Goal: Information Seeking & Learning: Learn about a topic

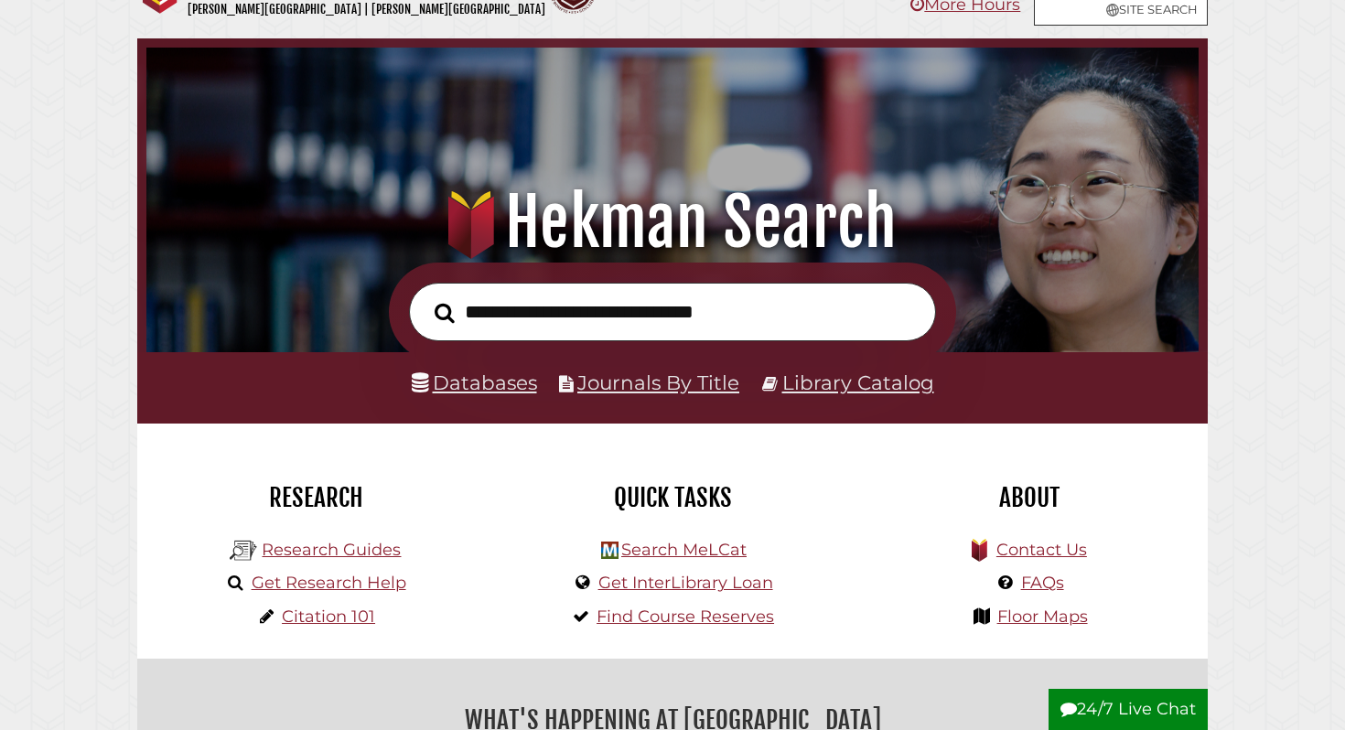
scroll to position [75, 0]
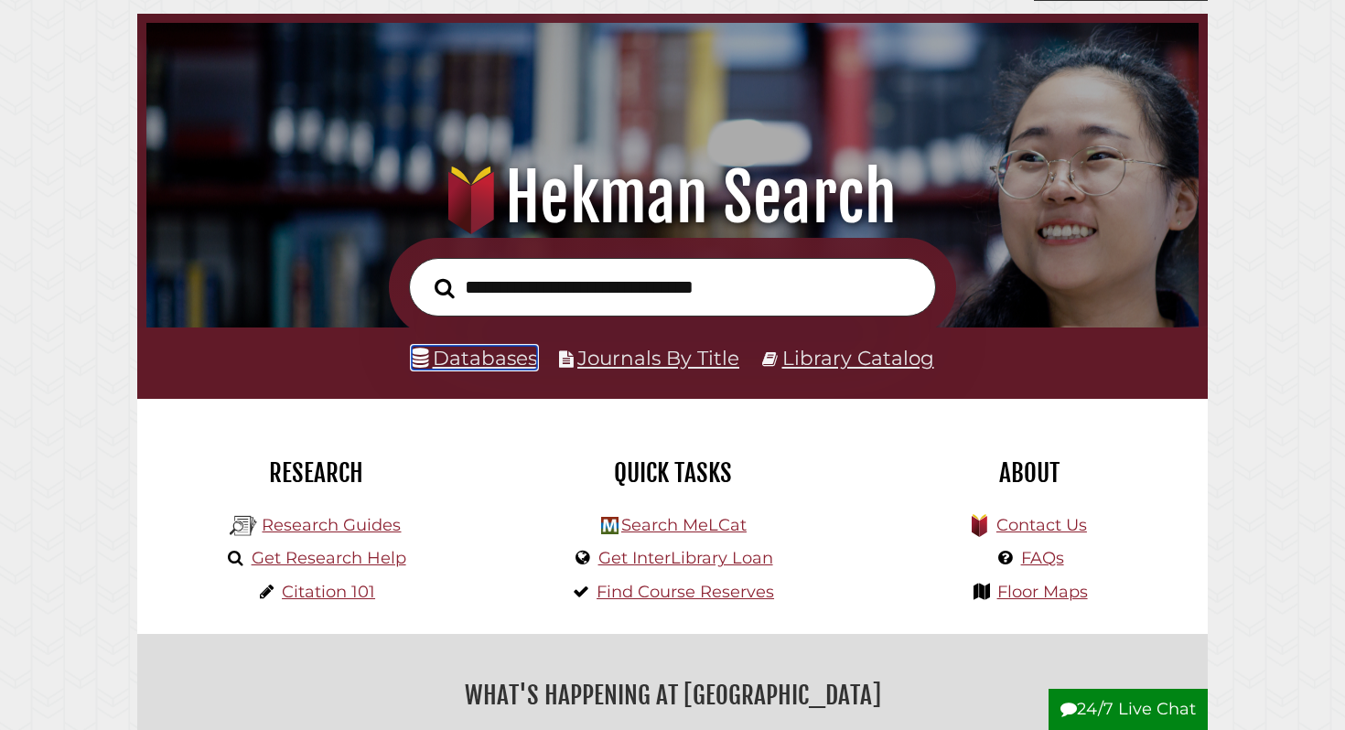
click at [498, 356] on link "Databases" at bounding box center [474, 358] width 125 height 24
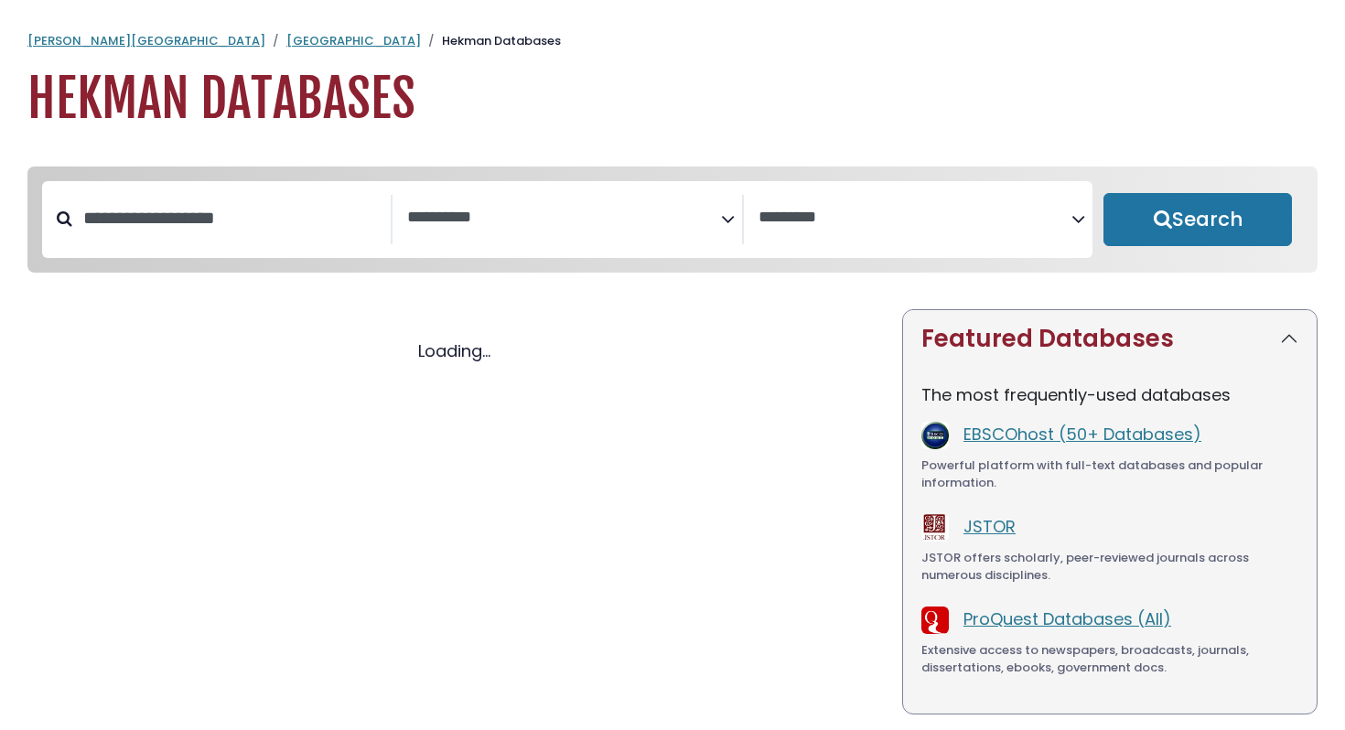
select select "Database Subject Filter"
select select "Database Vendors Filter"
select select "Database Subject Filter"
select select "Database Vendors Filter"
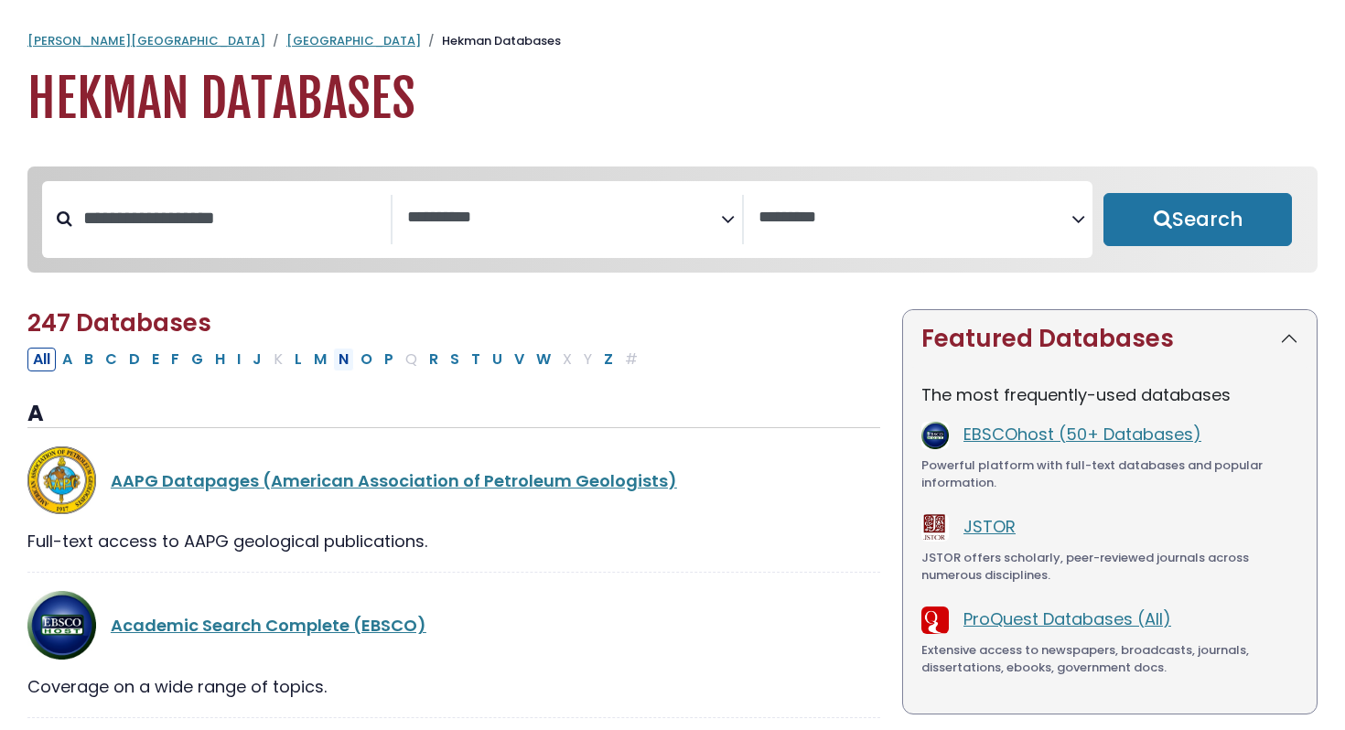
click at [334, 360] on button "N" at bounding box center [343, 360] width 21 height 24
select select "Database Subject Filter"
select select "Database Vendors Filter"
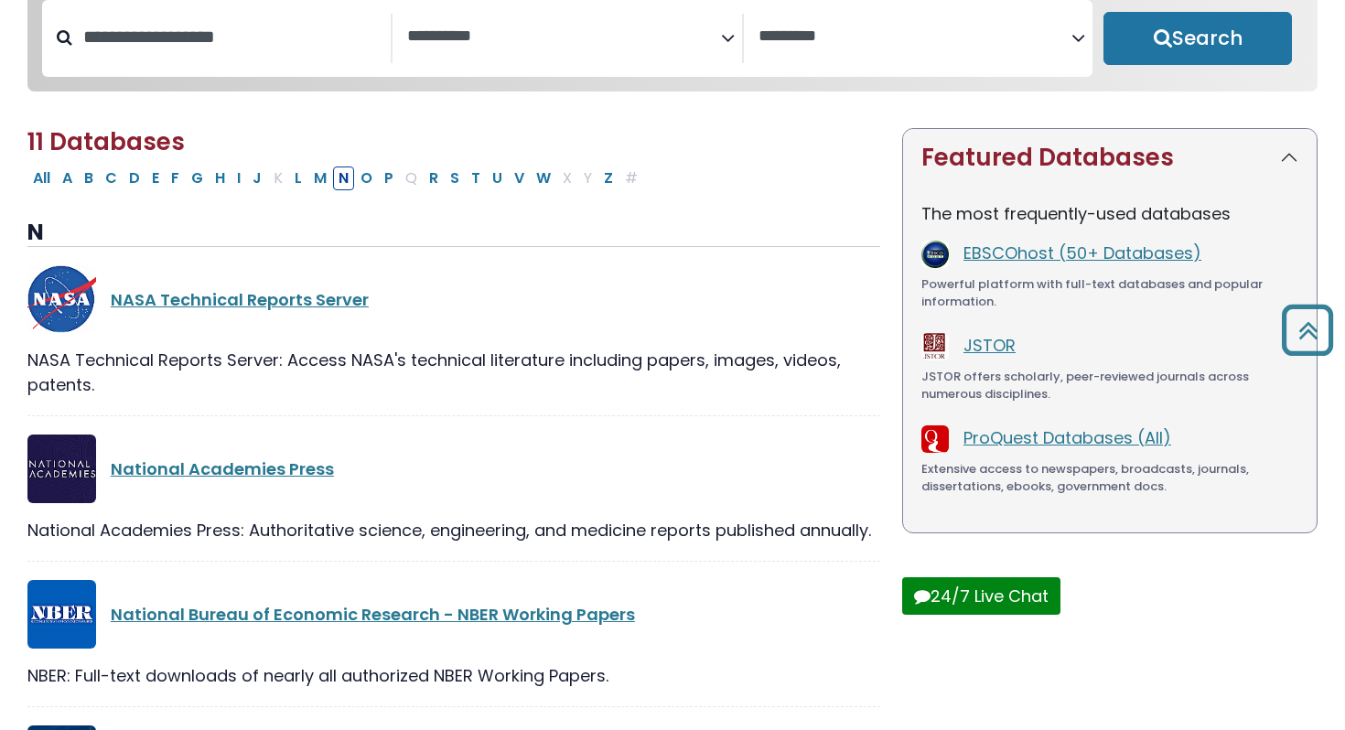
scroll to position [144, 0]
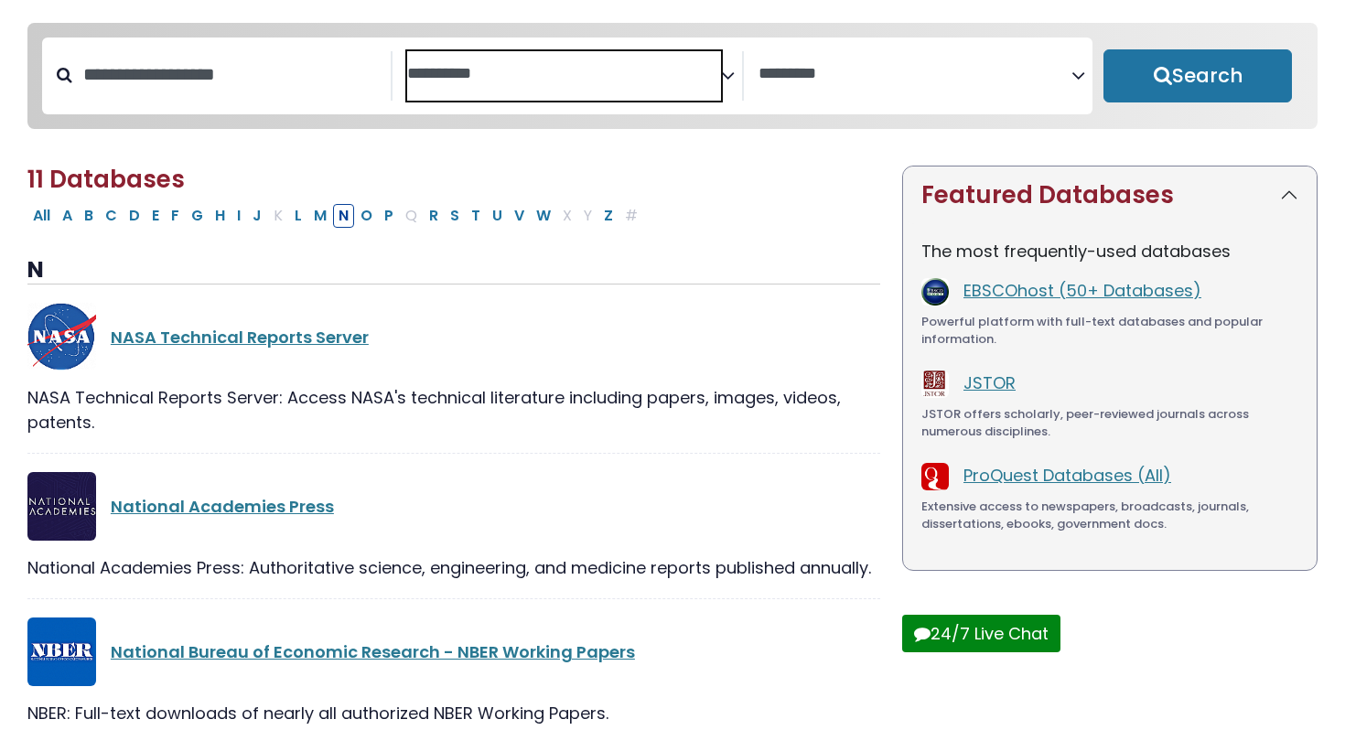
click at [707, 70] on textarea "Search" at bounding box center [563, 74] width 313 height 19
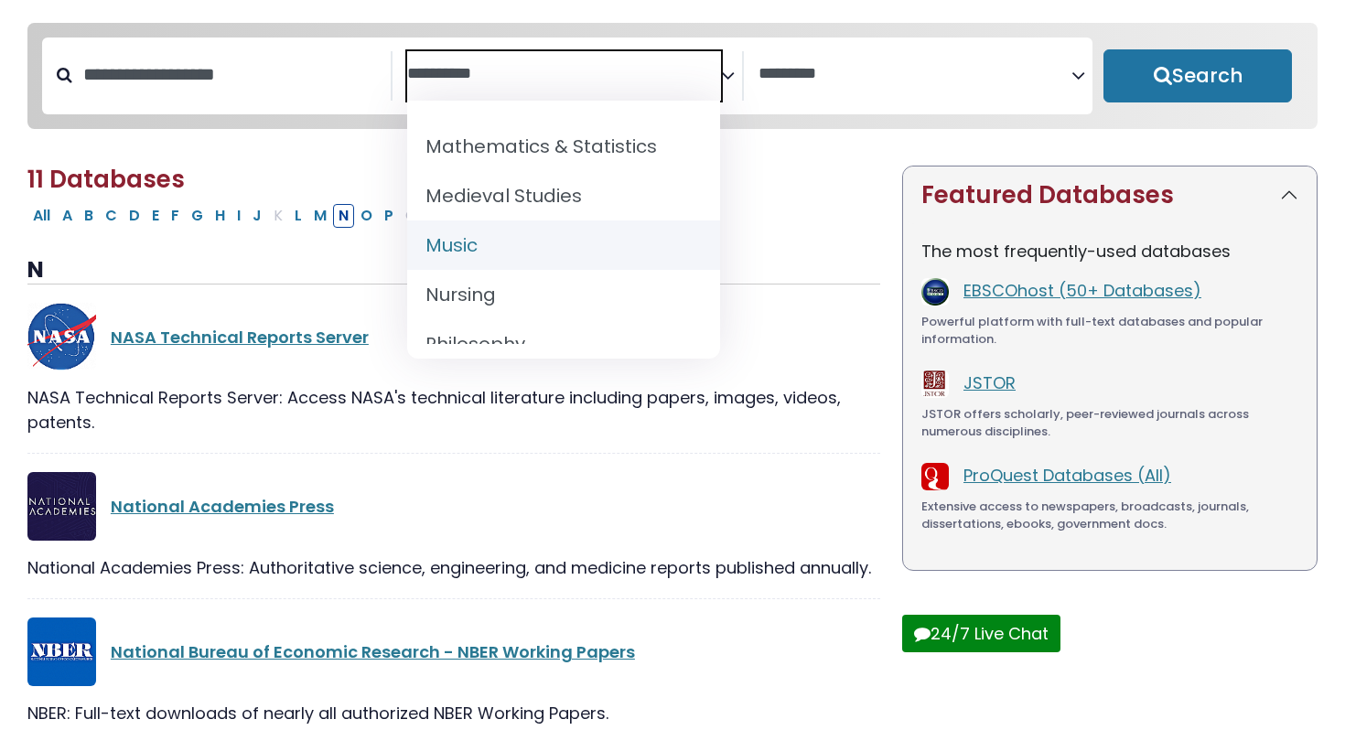
scroll to position [1349, 0]
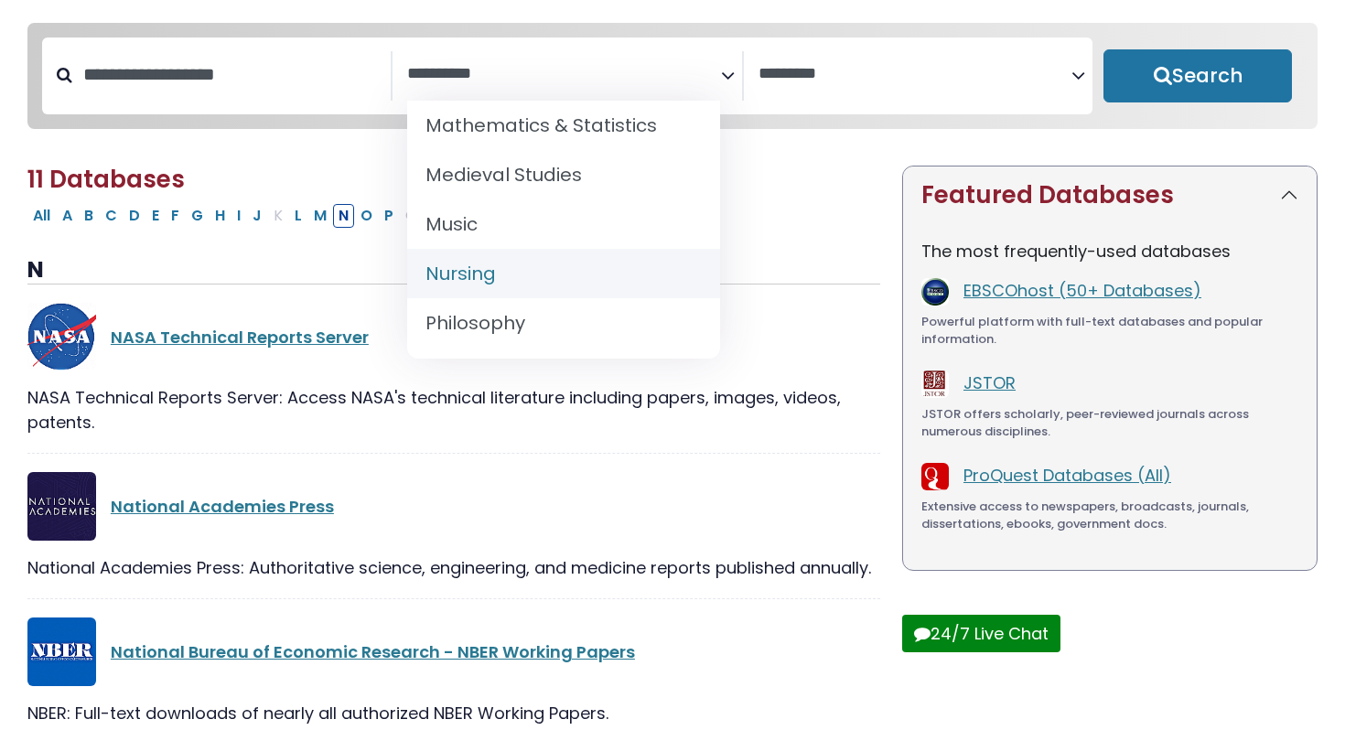
select select "*****"
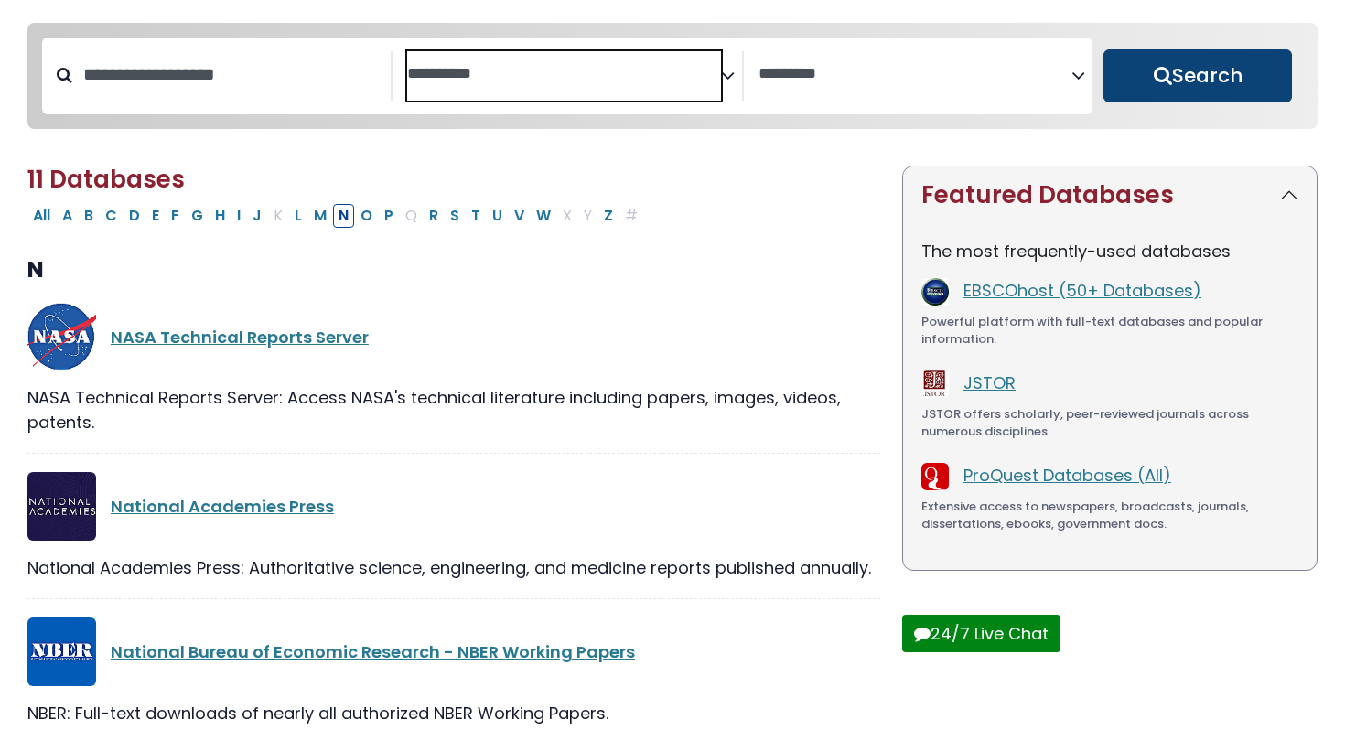
click at [1187, 68] on button "Search" at bounding box center [1198, 75] width 189 height 53
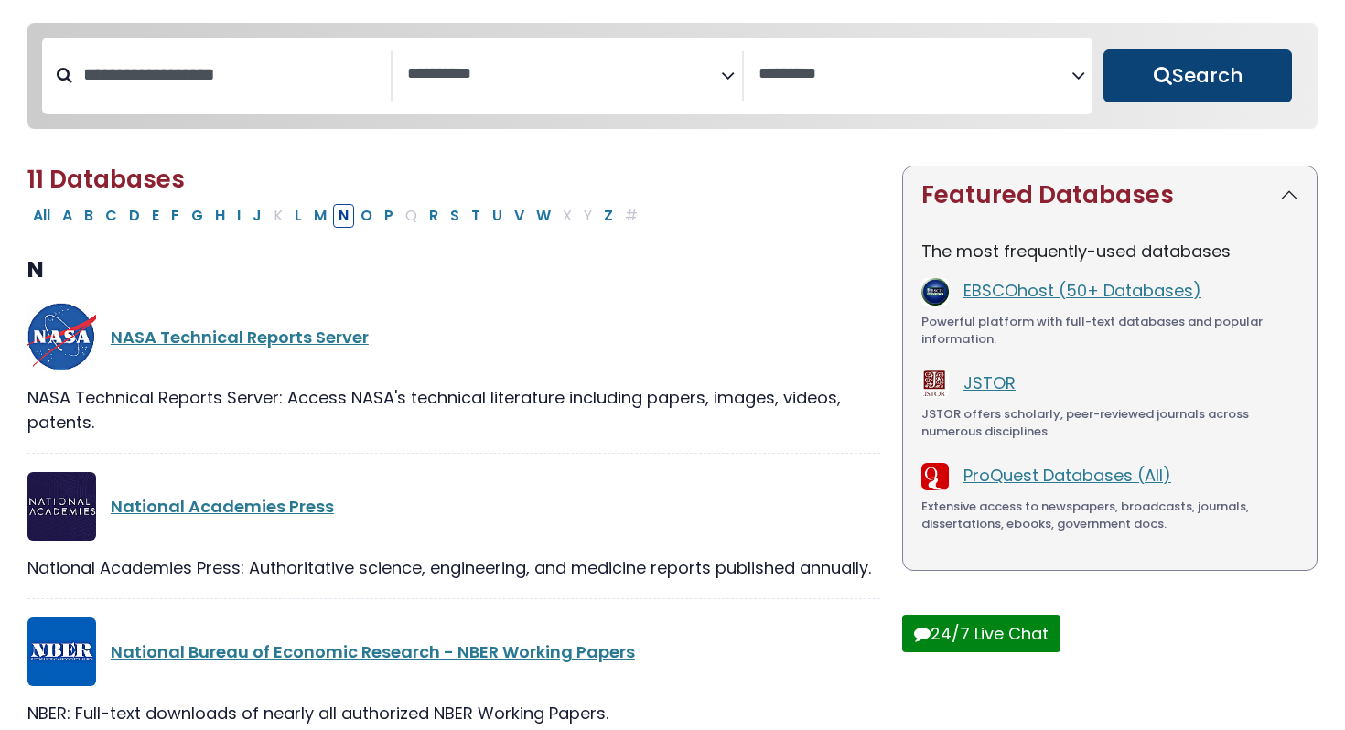
select select "Database Subject Filter"
select select "Database Vendors Filter"
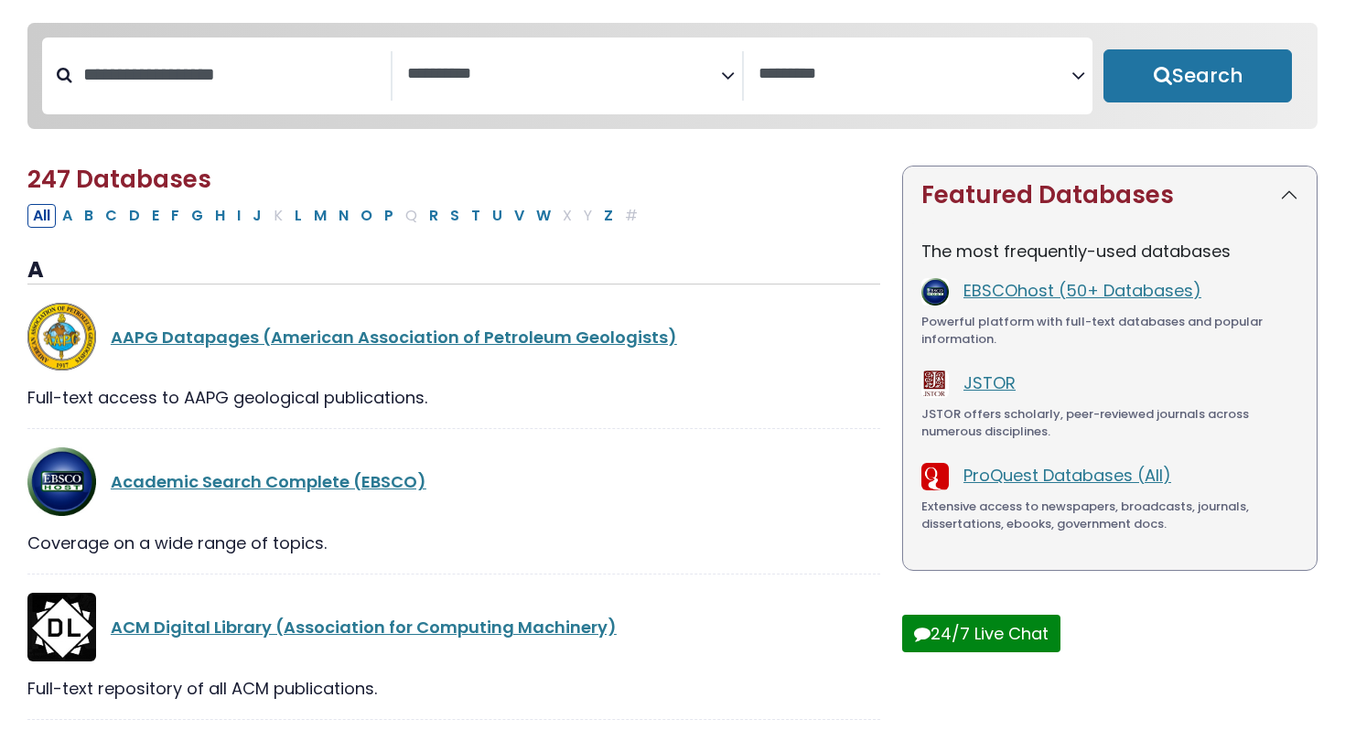
click at [732, 68] on icon "Search filters" at bounding box center [728, 72] width 14 height 27
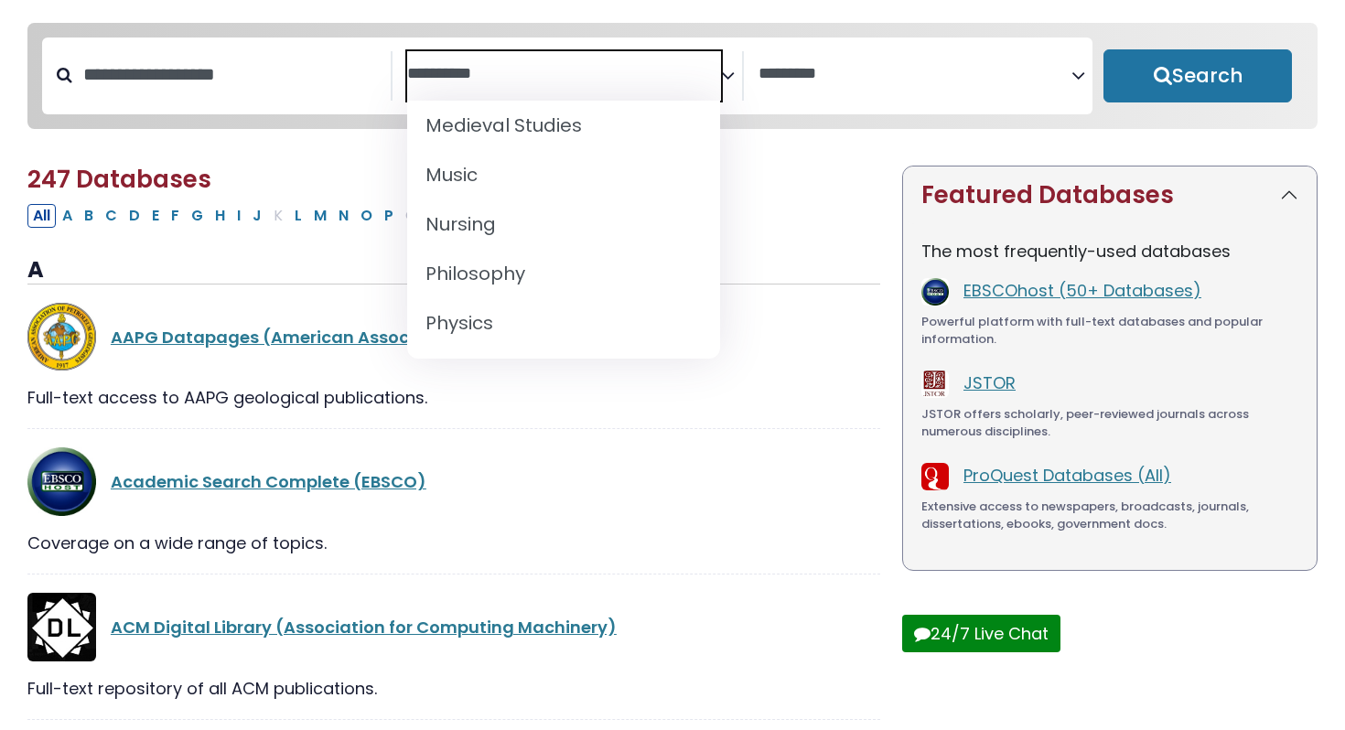
scroll to position [1472, 0]
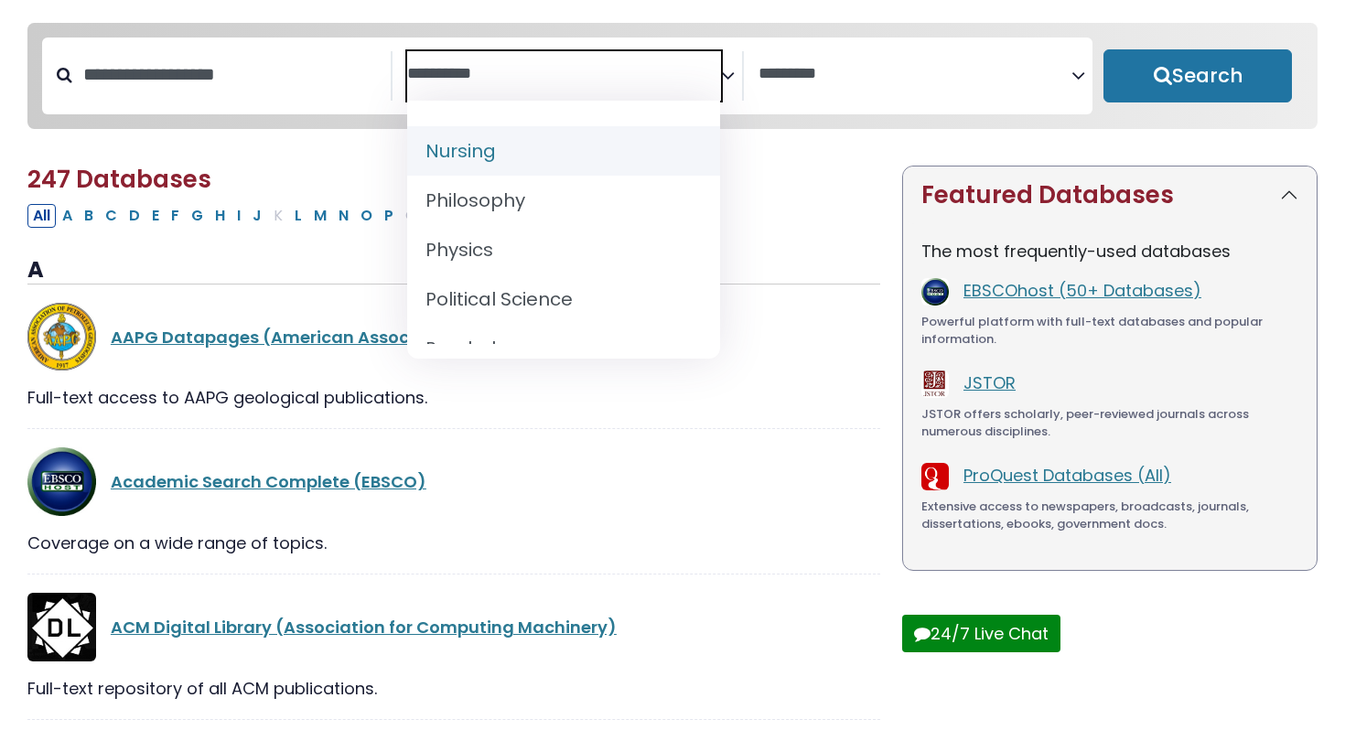
select select "*****"
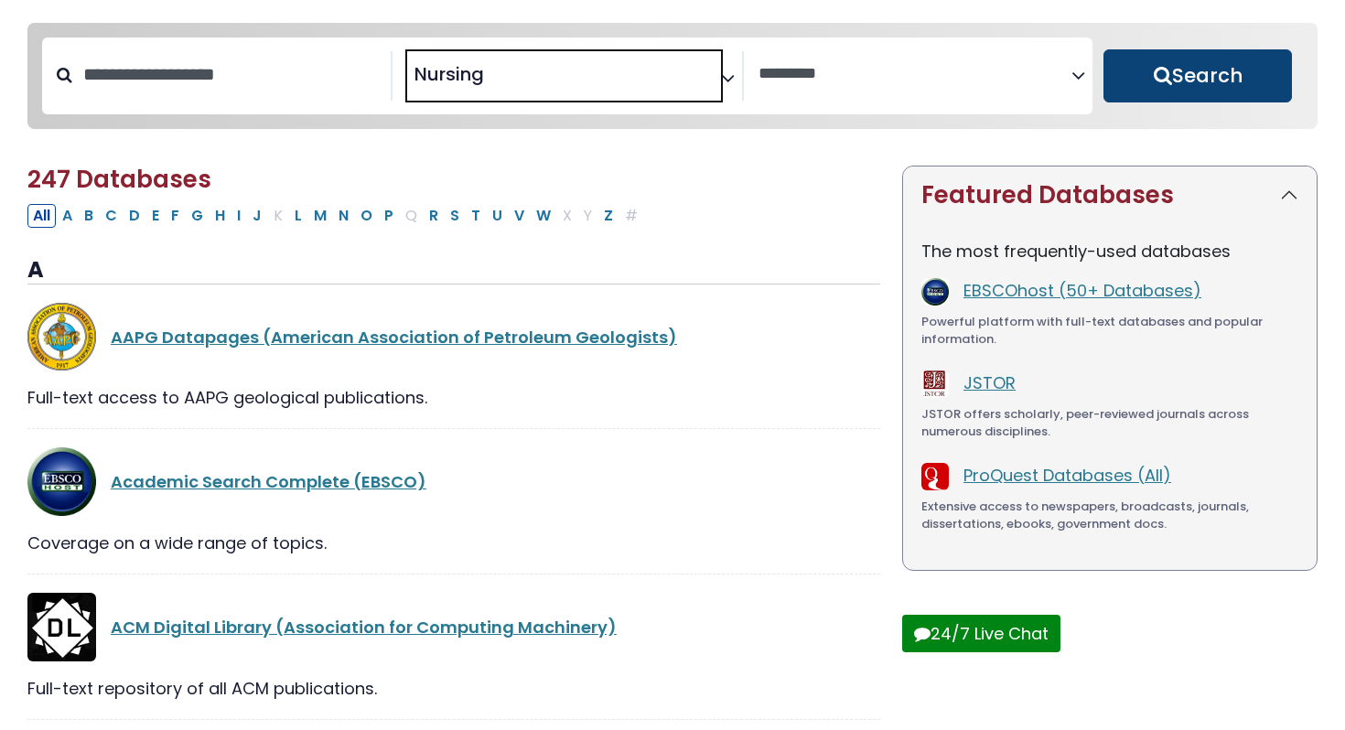
click at [1117, 75] on button "Search" at bounding box center [1198, 75] width 189 height 53
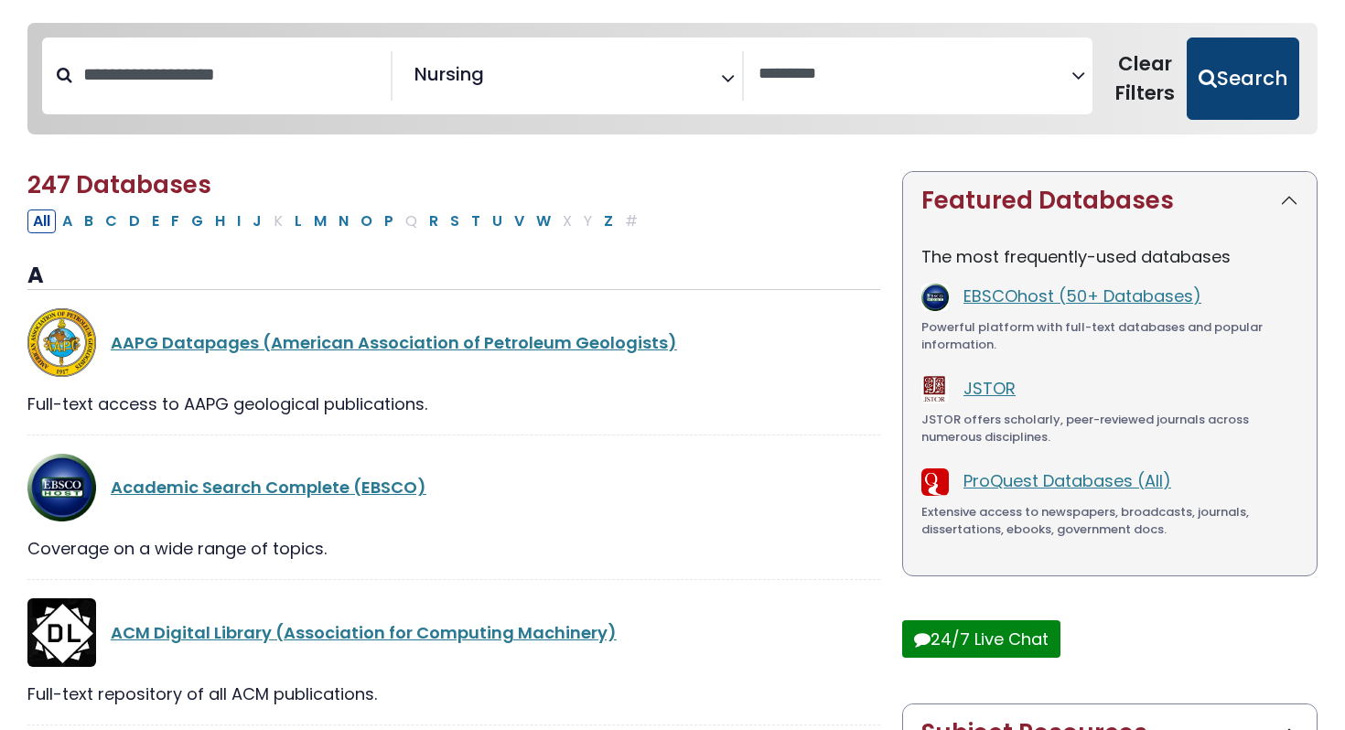
select select "Database Vendors Filter"
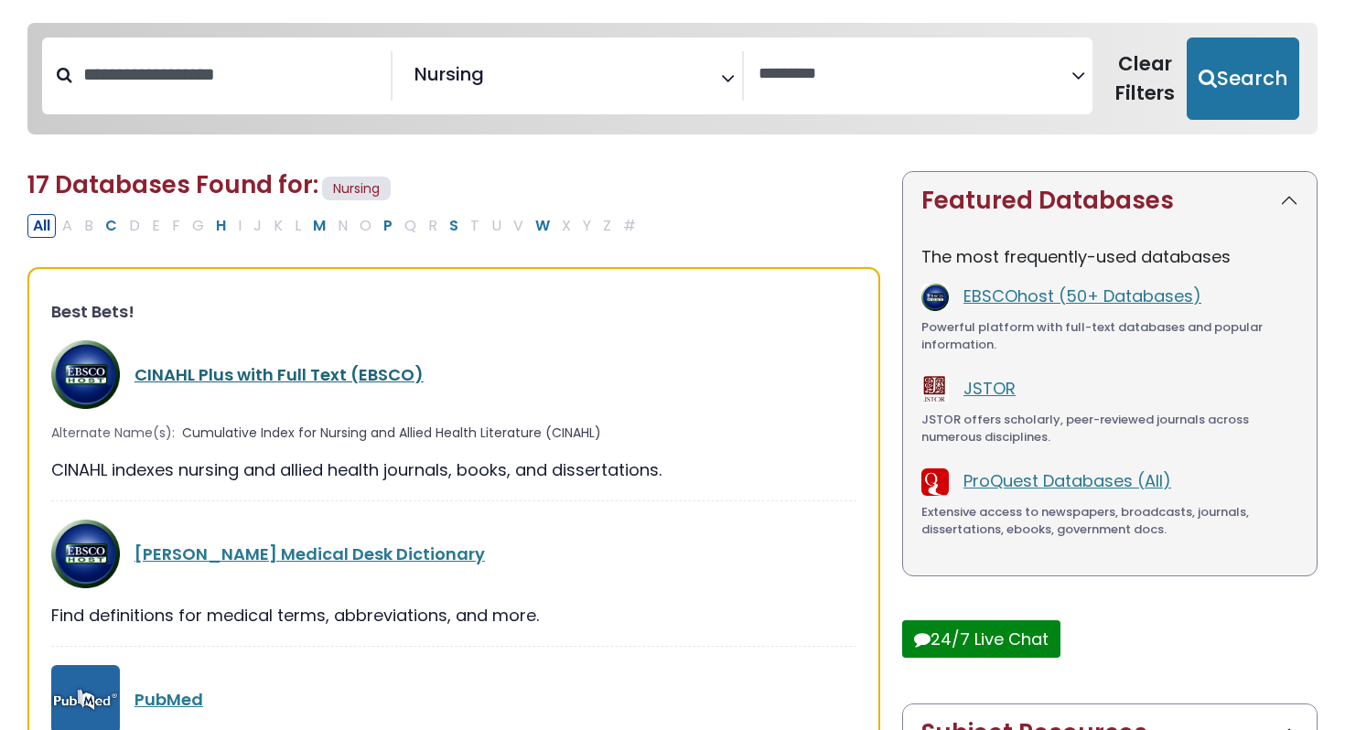
click at [286, 372] on link "CINAHL Plus with Full Text (EBSCO)" at bounding box center [279, 374] width 289 height 23
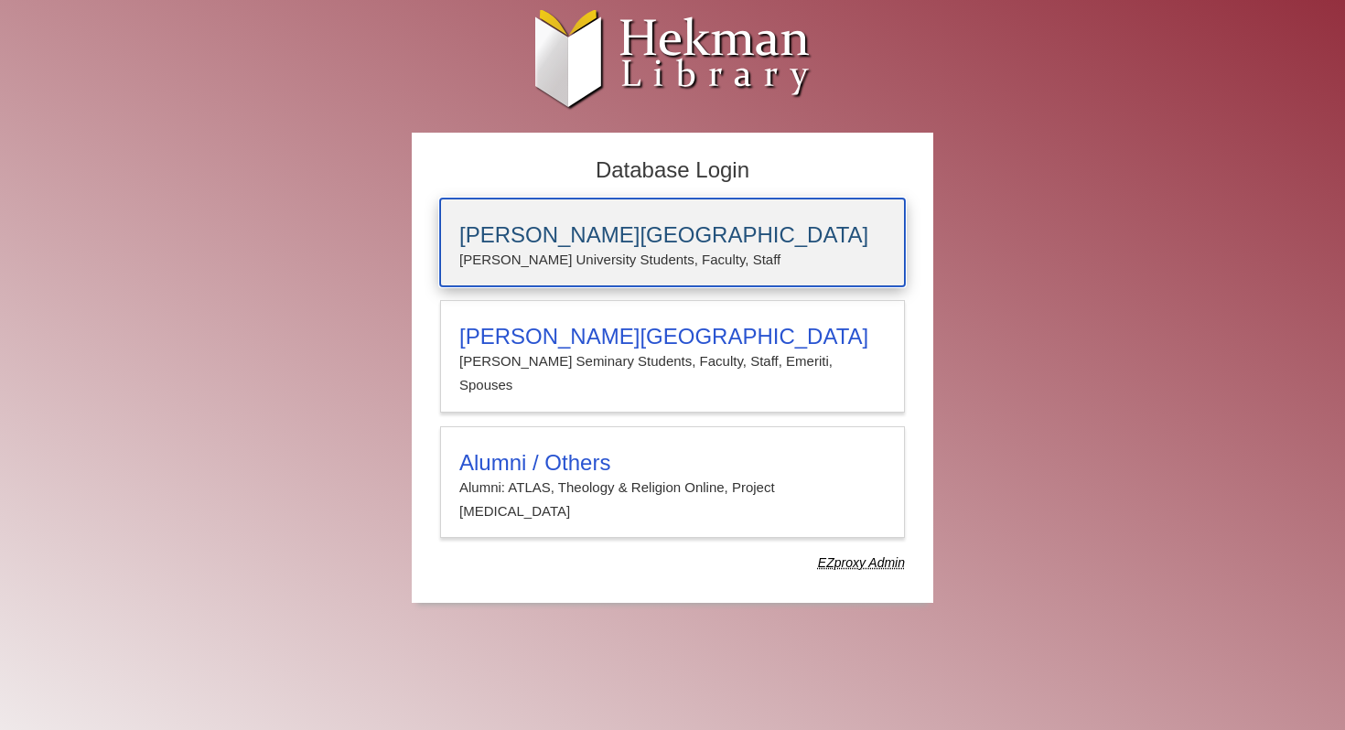
click at [558, 248] on p "[PERSON_NAME] University Students, Faculty, Staff" at bounding box center [672, 260] width 426 height 24
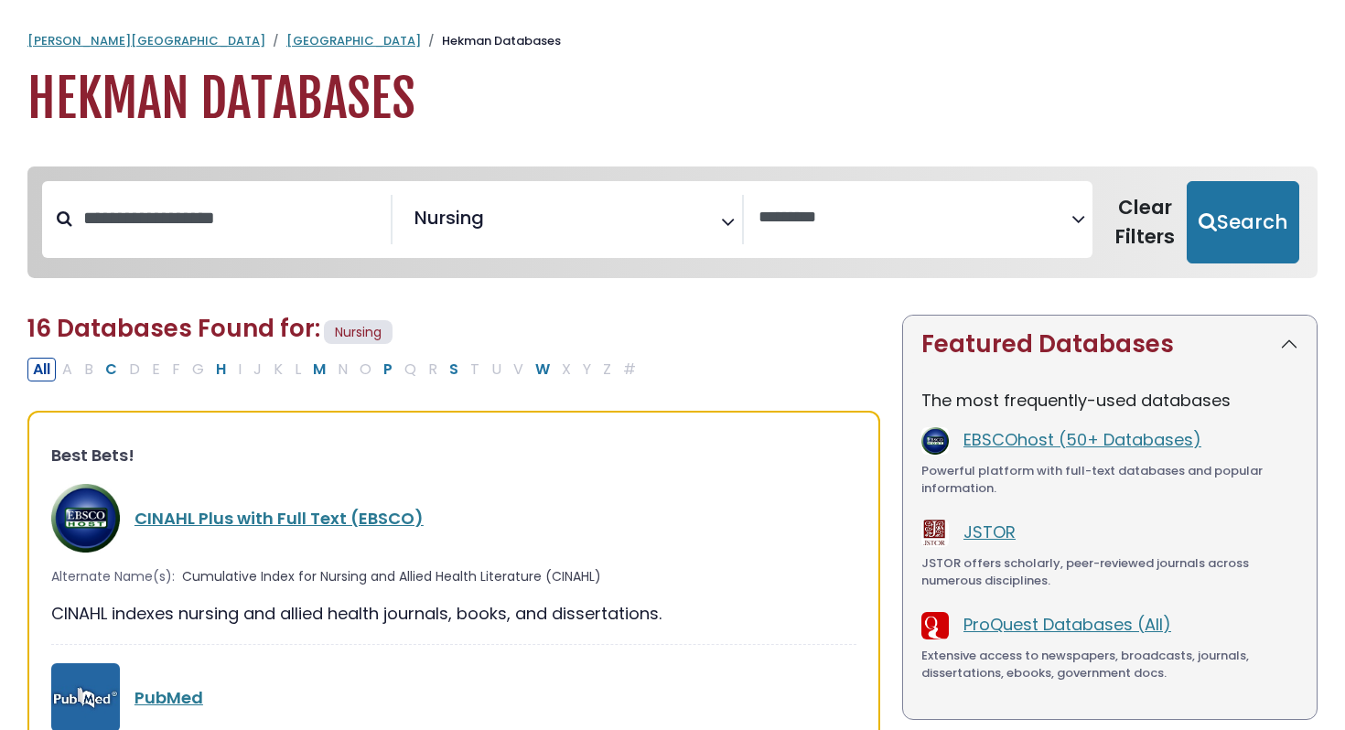
select select "Database Vendors Filter"
click at [340, 510] on link "CINAHL Plus with Full Text (EBSCO)" at bounding box center [279, 518] width 289 height 23
select select "Database Vendors Filter"
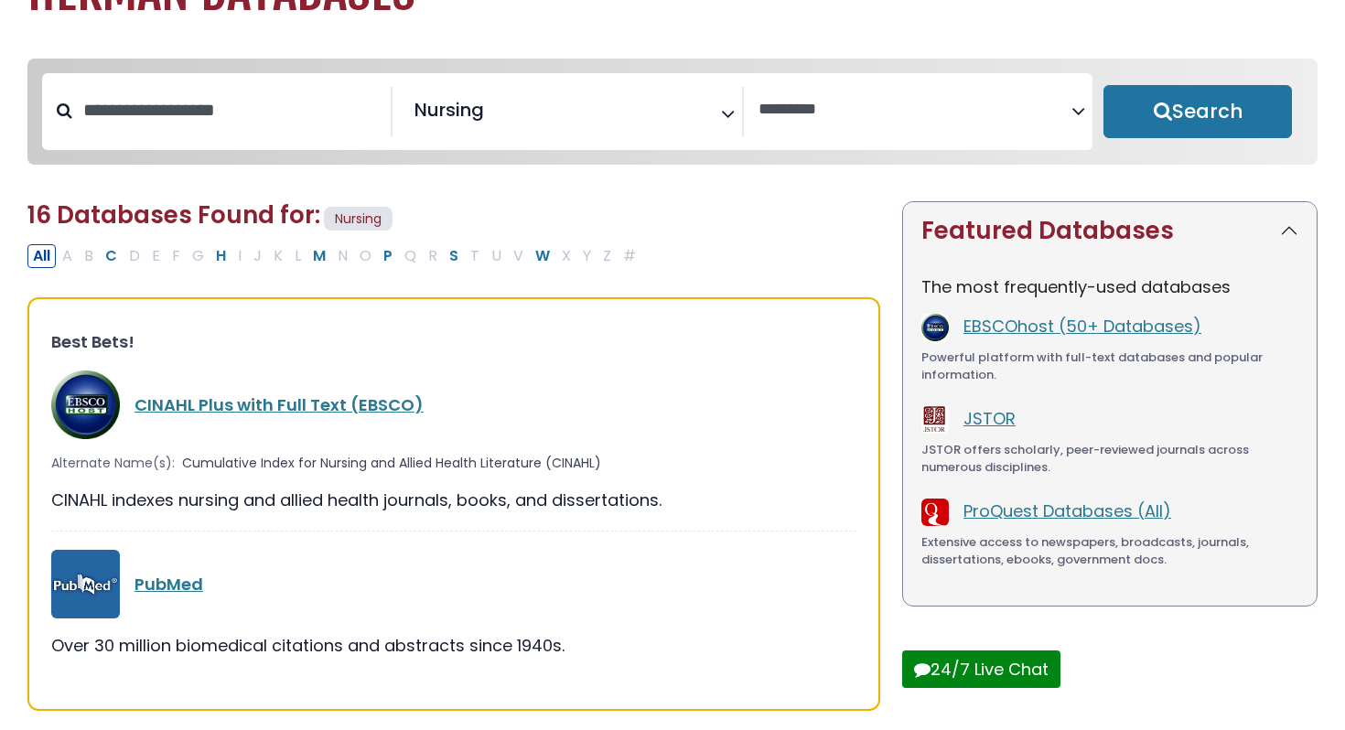
select select "Database Subject Filter"
select select "Database Vendors Filter"
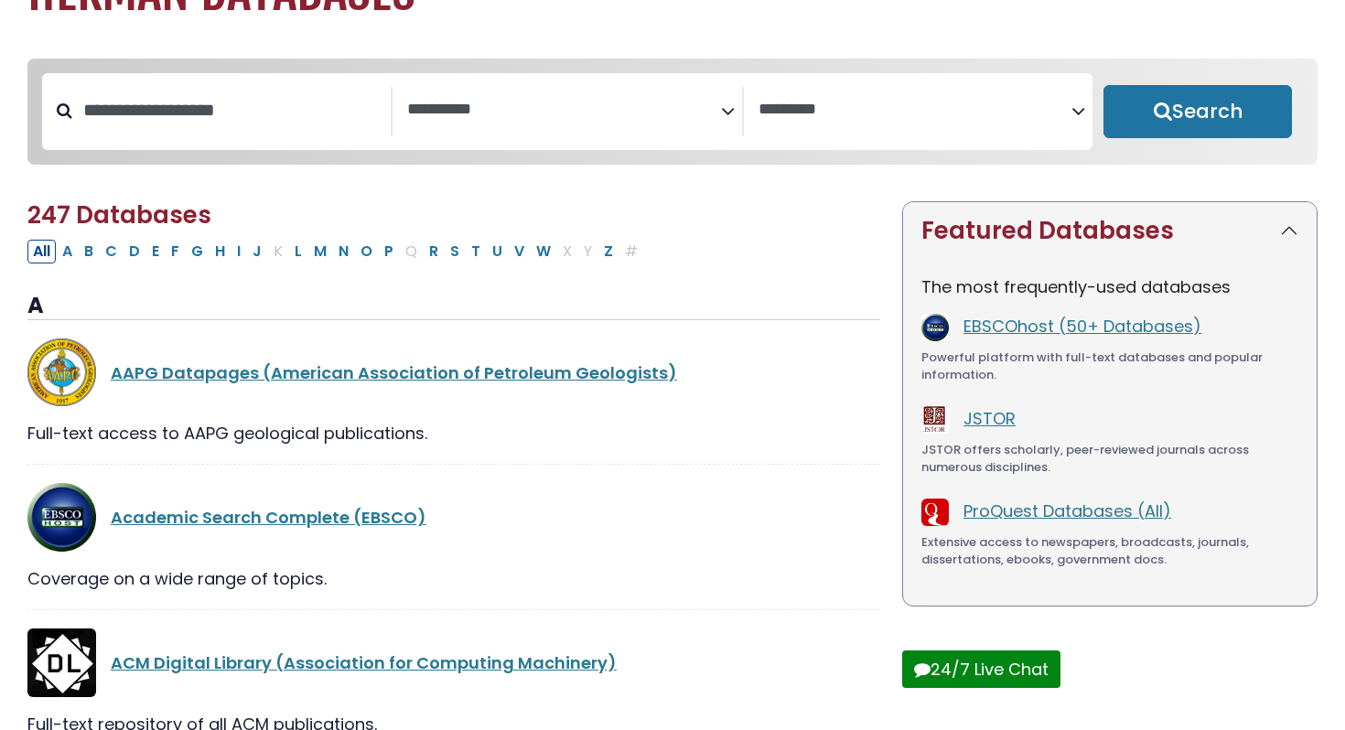
scroll to position [144, 0]
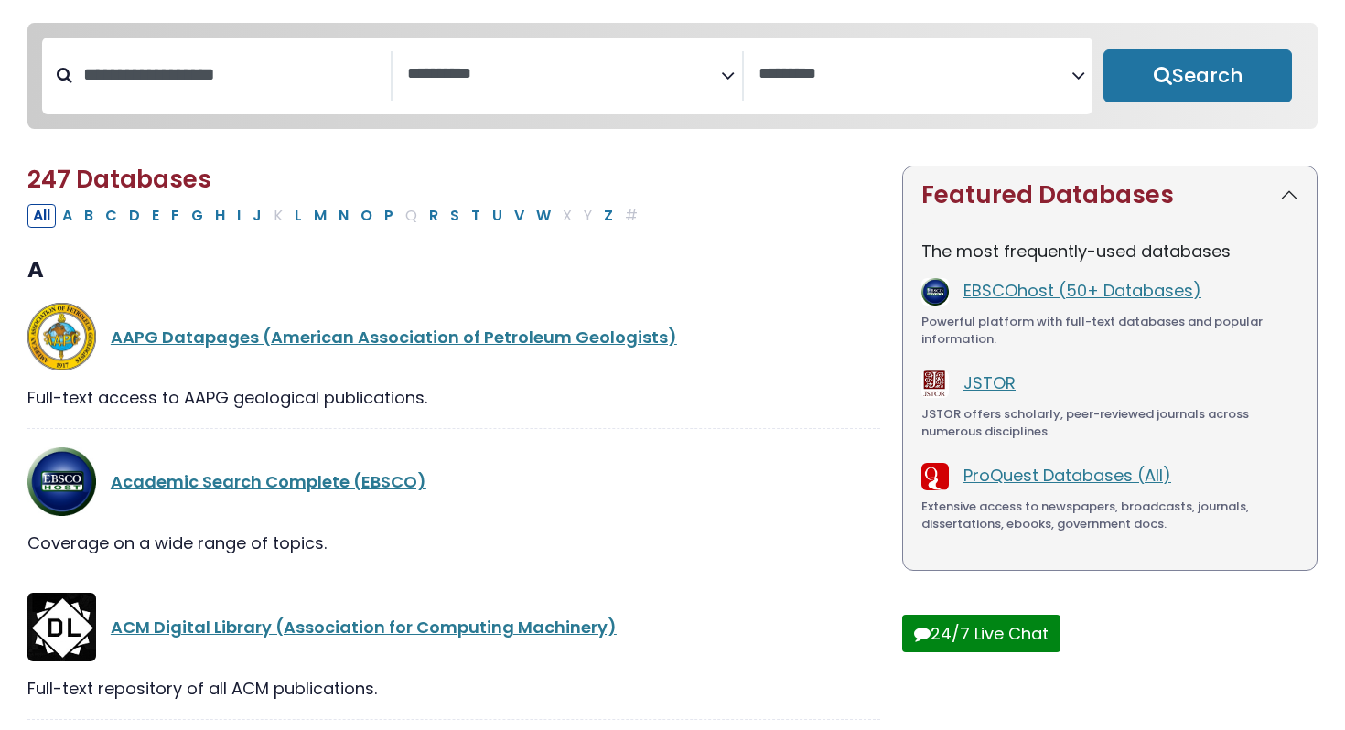
select select "Database Subject Filter"
select select "Database Vendors Filter"
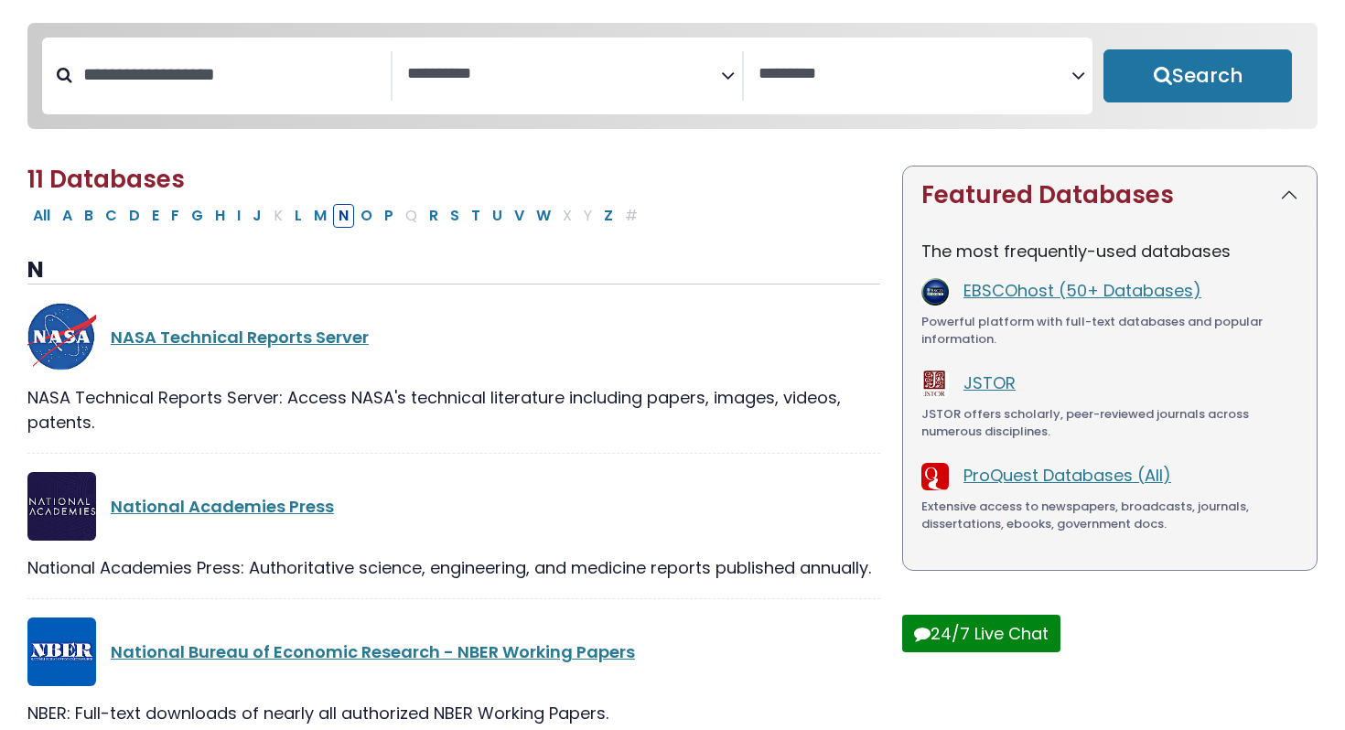
scroll to position [36, 0]
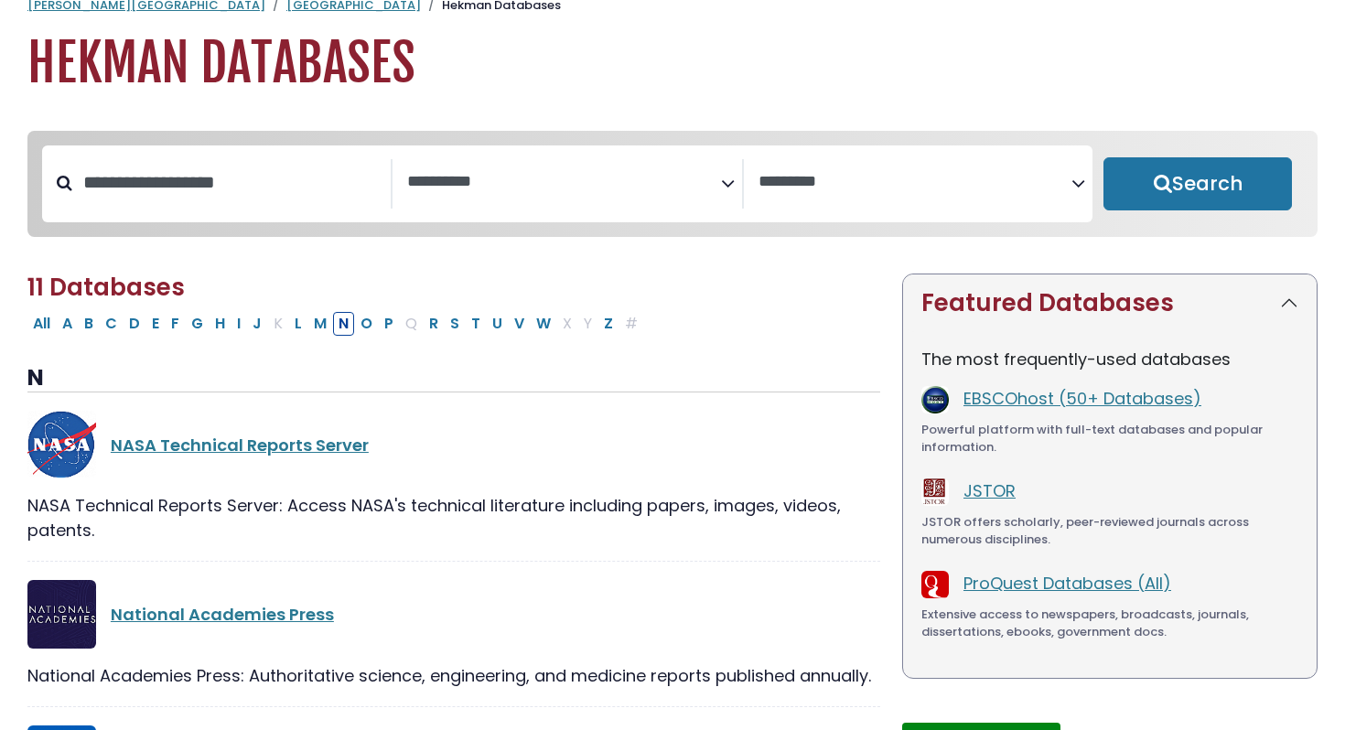
select select "Database Subject Filter"
select select "Database Vendors Filter"
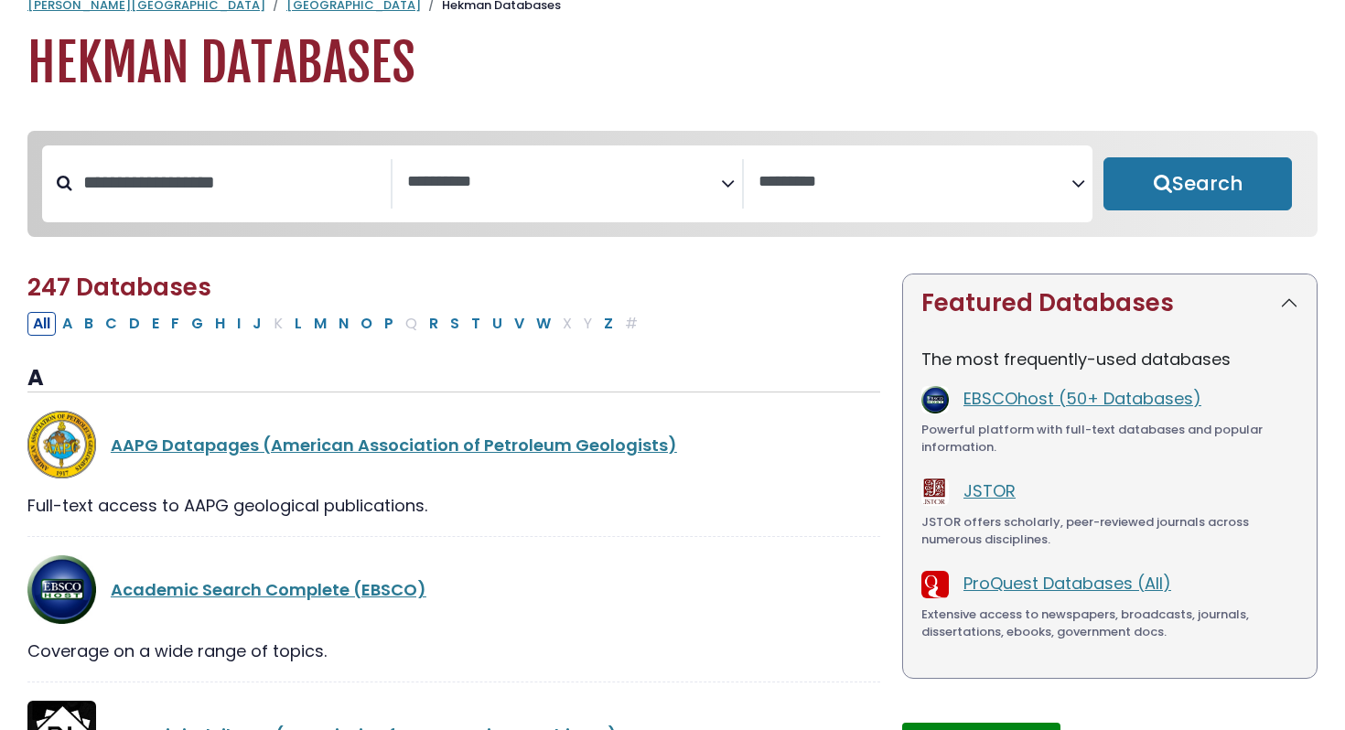
scroll to position [0, 0]
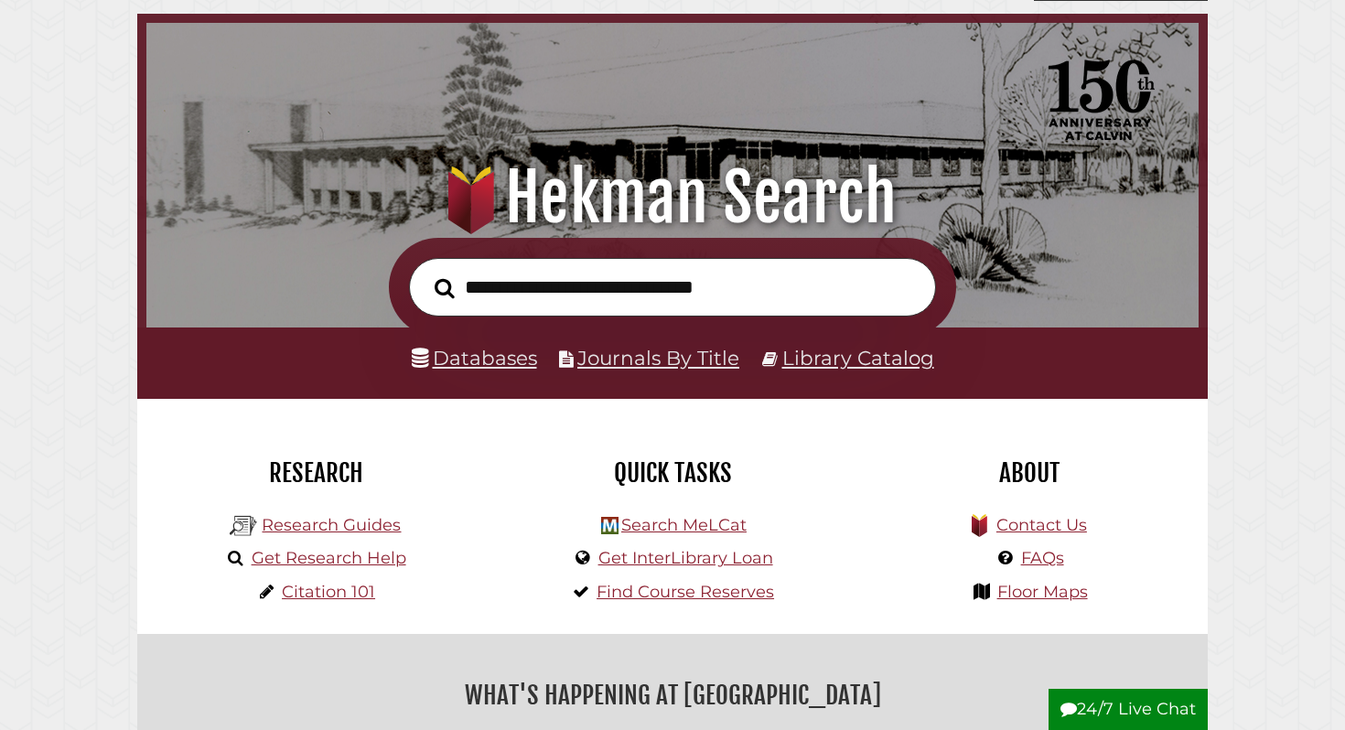
scroll to position [348, 1043]
click at [458, 359] on link "Databases" at bounding box center [474, 358] width 125 height 24
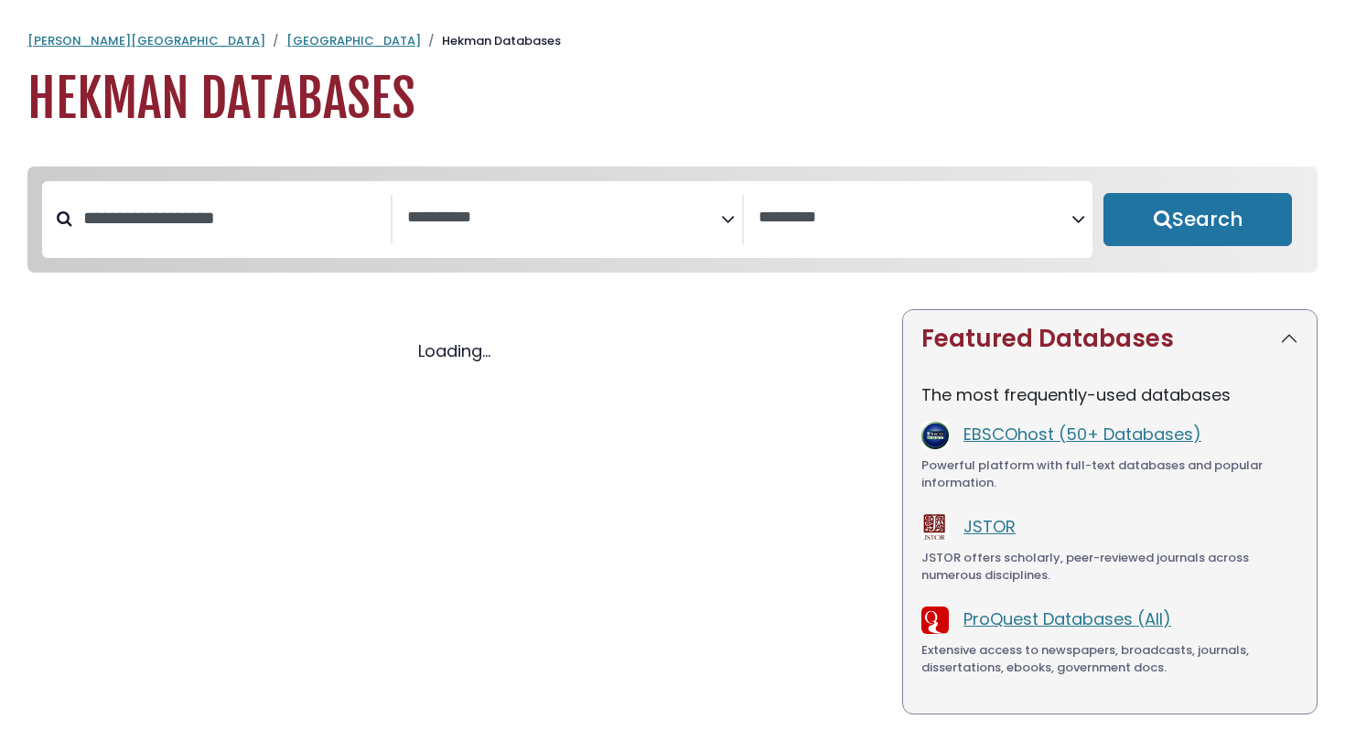
select select "Database Subject Filter"
select select "Database Vendors Filter"
select select "Database Subject Filter"
select select "Database Vendors Filter"
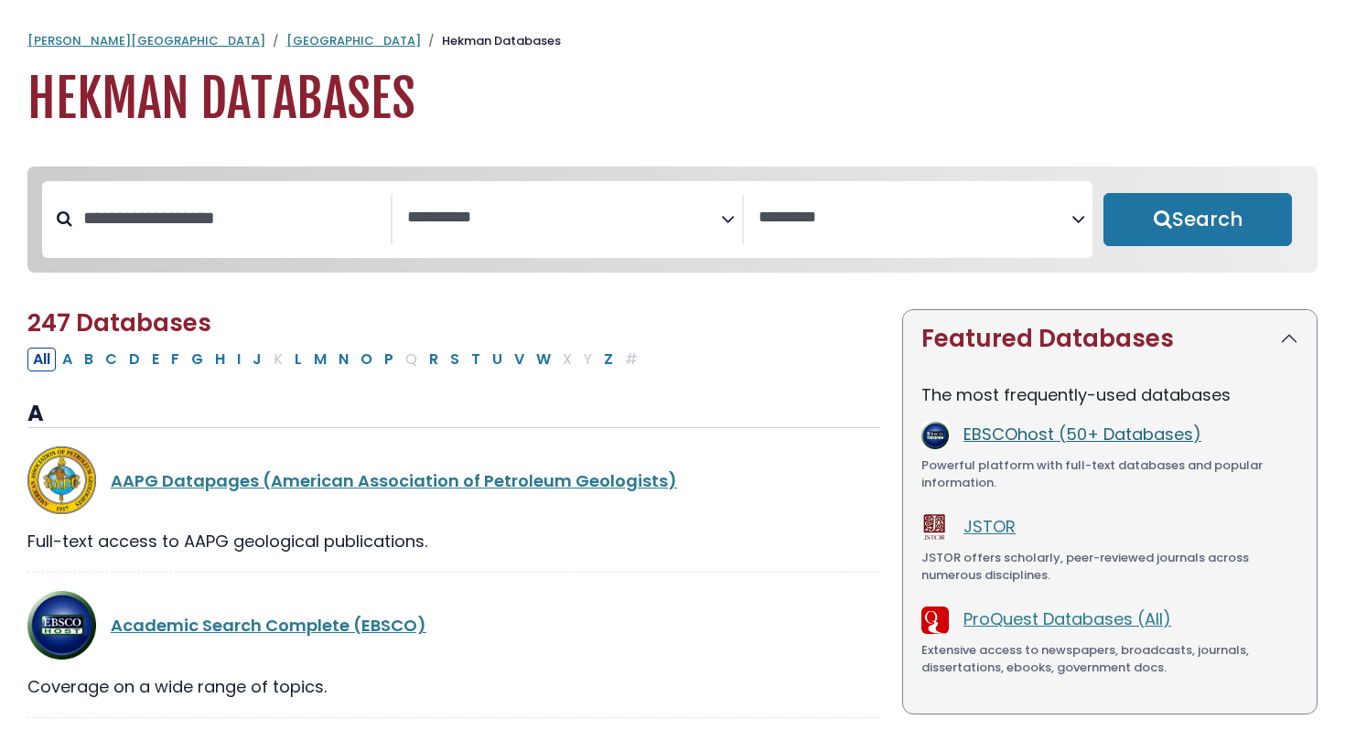
click at [1070, 444] on link "EBSCOhost (50+ Databases)" at bounding box center [1083, 434] width 238 height 23
